Goal: Transaction & Acquisition: Book appointment/travel/reservation

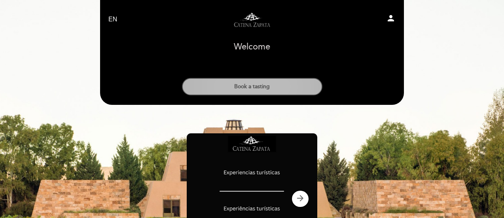
click at [280, 92] on button "Book a tasting" at bounding box center [252, 86] width 140 height 17
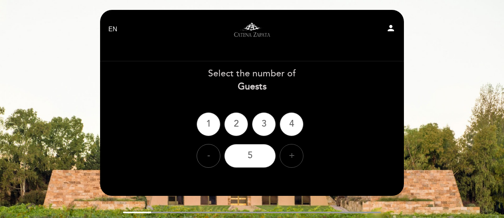
click at [289, 156] on div "+" at bounding box center [292, 156] width 24 height 24
click at [209, 157] on div "-" at bounding box center [209, 156] width 24 height 24
click at [248, 159] on div "5" at bounding box center [249, 156] width 51 height 24
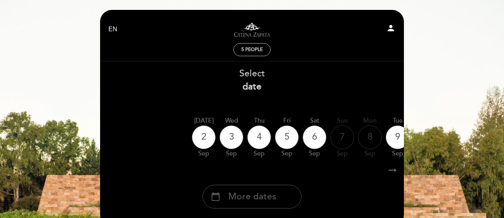
click at [267, 197] on span "More dates" at bounding box center [252, 196] width 48 height 13
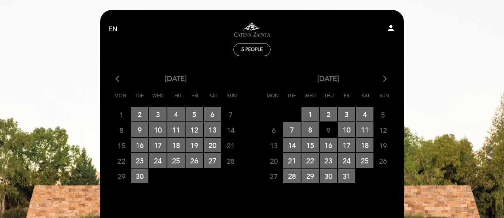
click at [383, 82] on icon "arrow_forward_ios" at bounding box center [384, 79] width 7 height 10
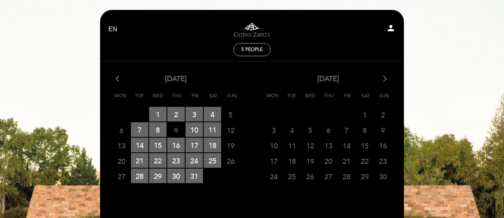
click at [120, 79] on icon "arrow_back_ios" at bounding box center [118, 79] width 7 height 10
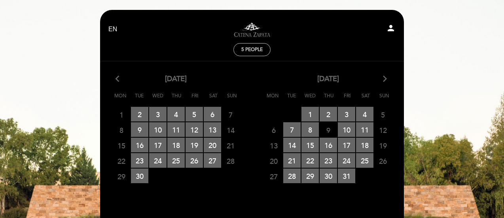
click at [120, 79] on icon "arrow_back_ios" at bounding box center [118, 79] width 7 height 10
click at [119, 80] on icon "arrow_back_ios" at bounding box center [118, 79] width 7 height 10
click at [385, 80] on icon "arrow_forward_ios" at bounding box center [384, 79] width 7 height 10
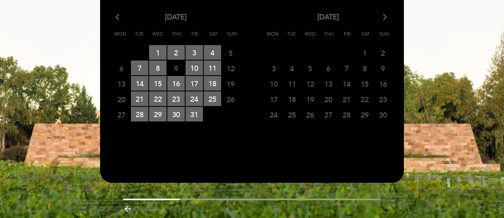
scroll to position [61, 0]
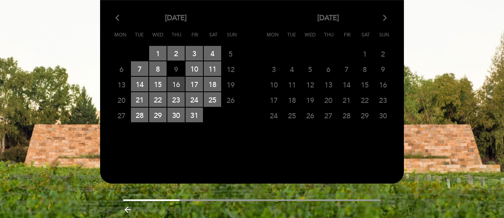
click at [179, 86] on span "16 RESERVATIONS AVAILABLE" at bounding box center [175, 84] width 17 height 15
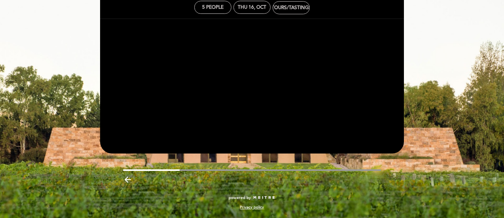
scroll to position [42, 0]
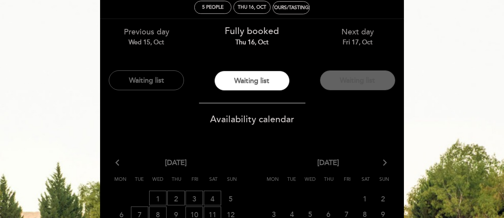
click at [326, 84] on button "Waiting list" at bounding box center [357, 80] width 75 height 20
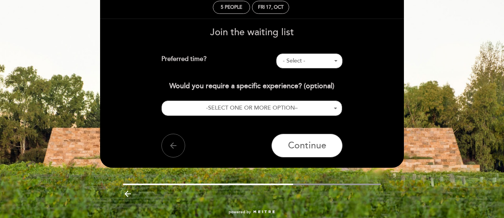
scroll to position [0, 0]
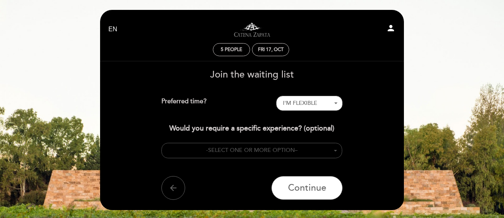
click at [322, 151] on button "- SELECT ONE OR MORE OPTION –" at bounding box center [251, 150] width 181 height 15
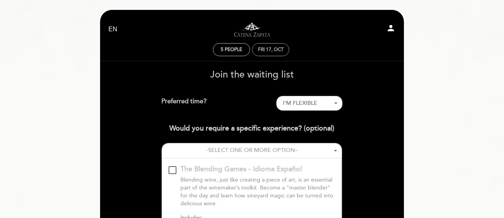
click at [268, 53] on div "Fri 17, Oct" at bounding box center [270, 49] width 37 height 13
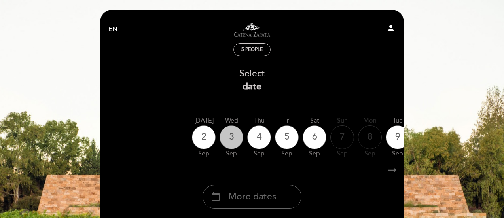
click at [234, 141] on div "3" at bounding box center [231, 137] width 24 height 24
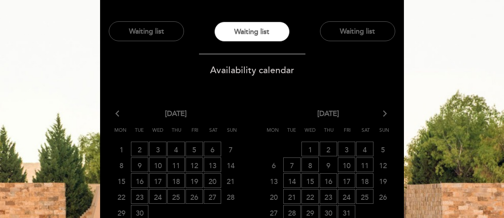
scroll to position [91, 0]
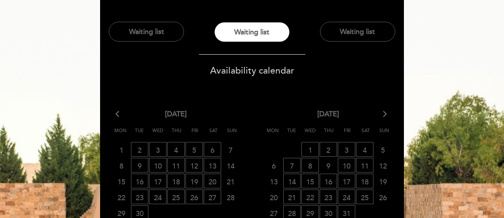
click at [385, 113] on icon "arrow_forward_ios" at bounding box center [384, 114] width 7 height 10
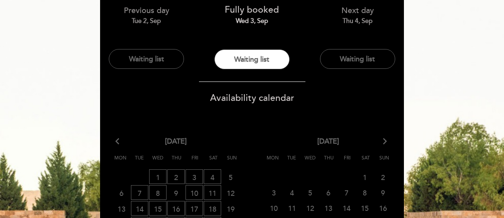
scroll to position [0, 0]
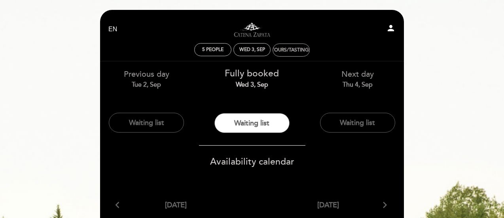
click at [290, 52] on div "Tours/Tastings" at bounding box center [291, 50] width 40 height 6
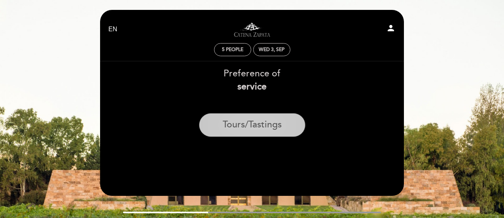
click at [244, 127] on button "Tours/Tastings" at bounding box center [252, 125] width 106 height 24
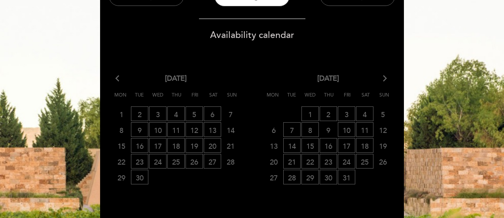
scroll to position [130, 0]
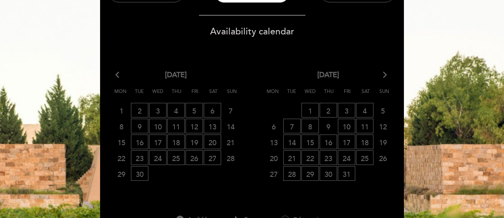
click at [385, 74] on icon "arrow_forward_ios" at bounding box center [384, 75] width 7 height 10
